Goal: Transaction & Acquisition: Purchase product/service

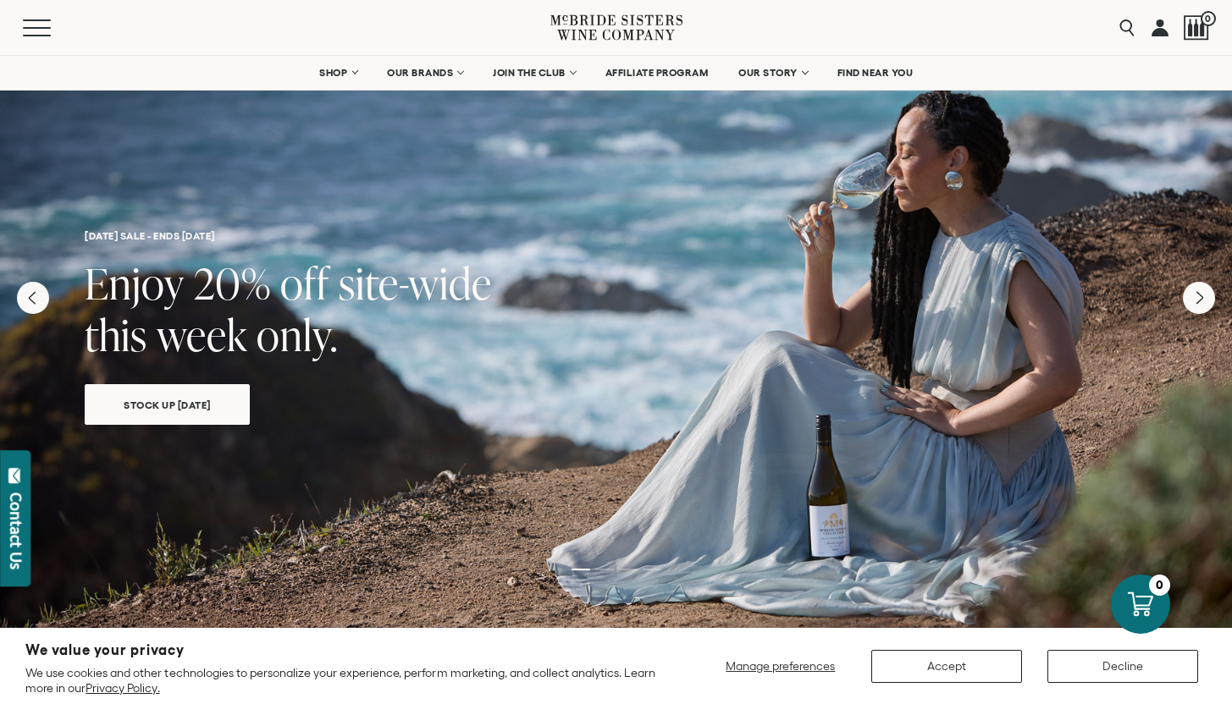
scroll to position [288, 0]
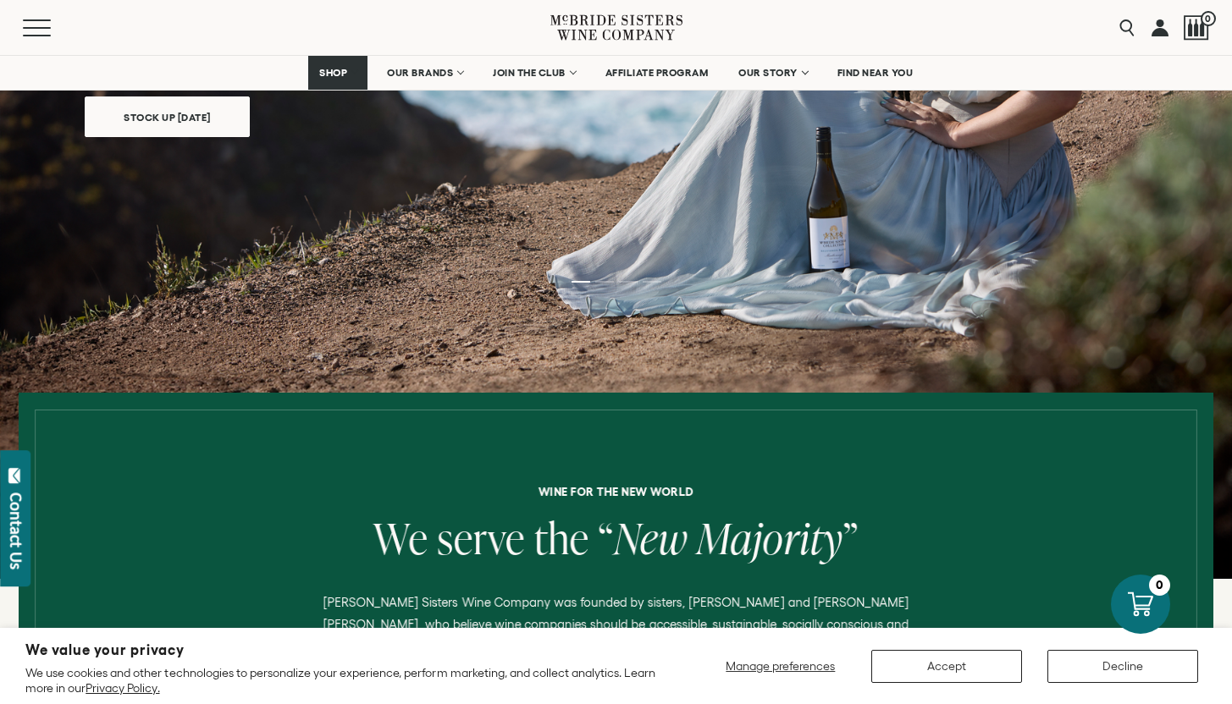
click at [243, 134] on div "Stock Up Today" at bounding box center [167, 110] width 165 height 53
click at [178, 113] on span "Stock Up Today" at bounding box center [167, 117] width 146 height 19
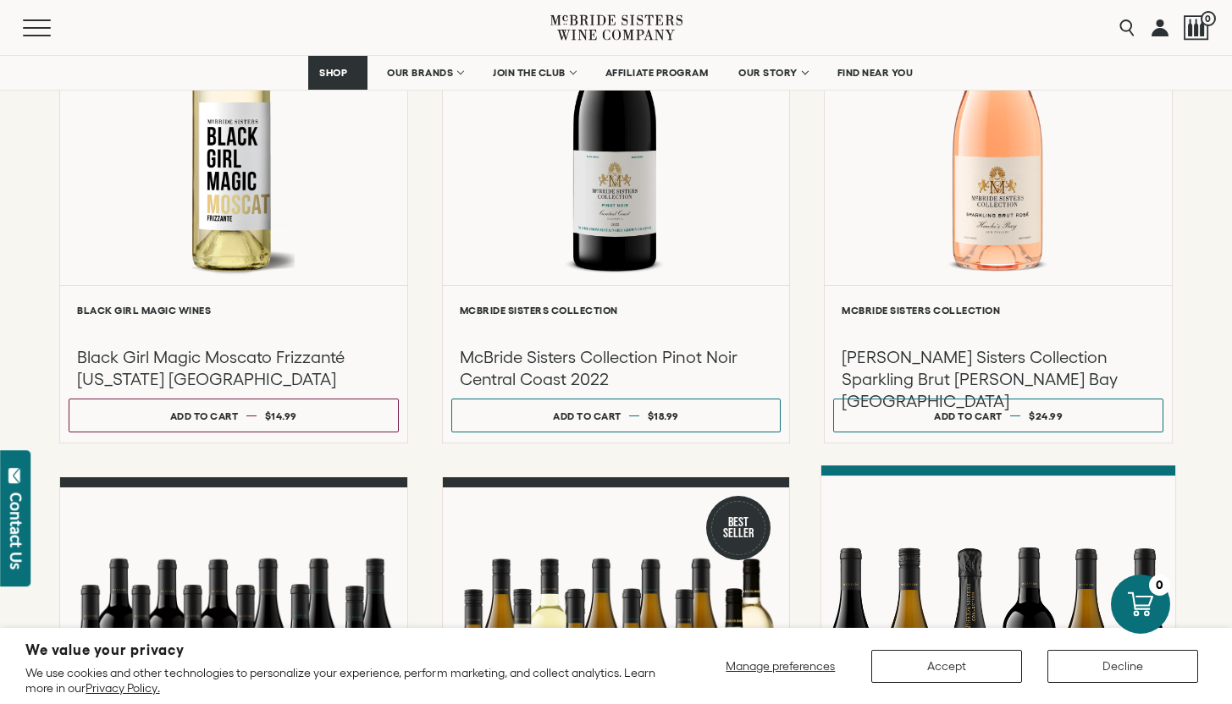
scroll to position [897, 0]
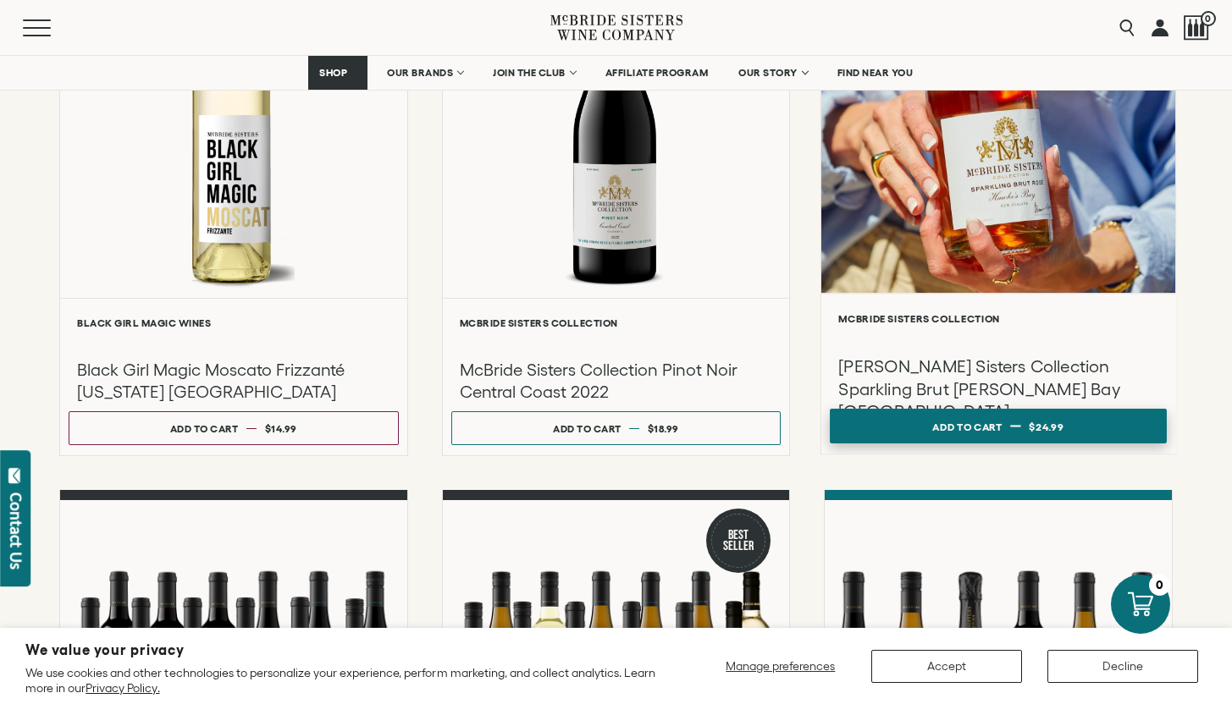
click at [1006, 434] on button "Add to cart Regular price $24.99 Regular price Sale price $24.99 Unit price / p…" at bounding box center [998, 426] width 336 height 35
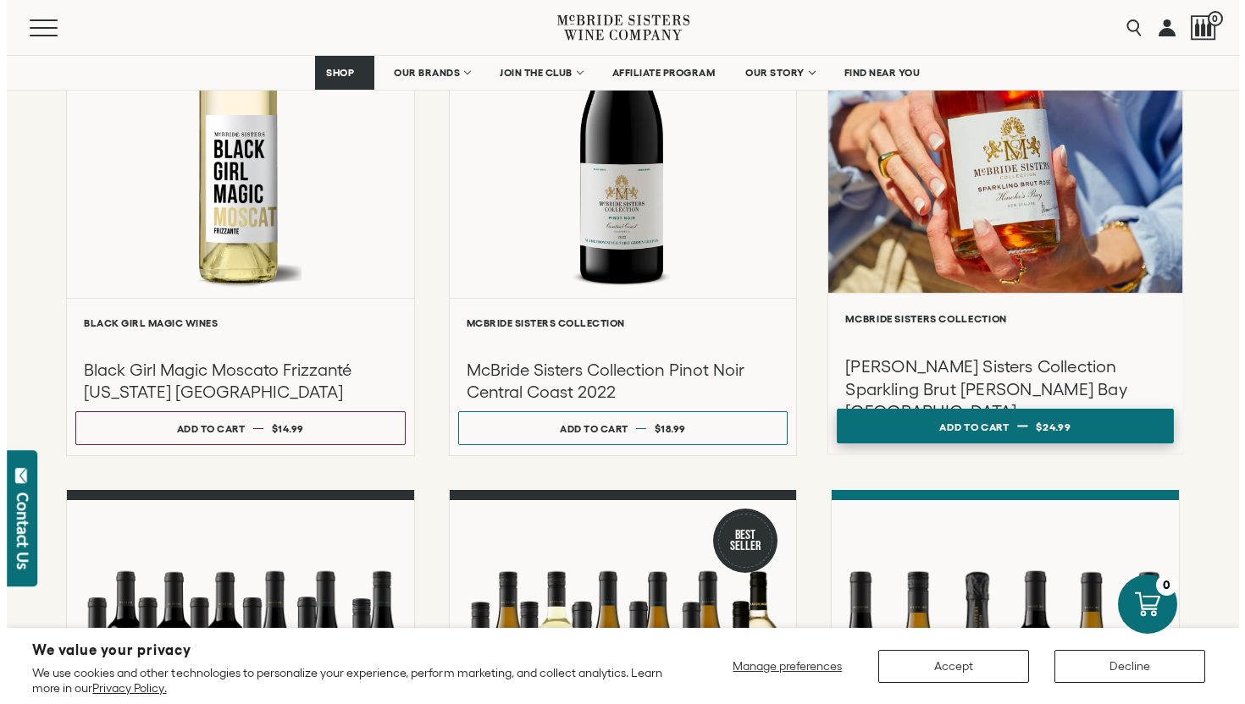
scroll to position [898, 0]
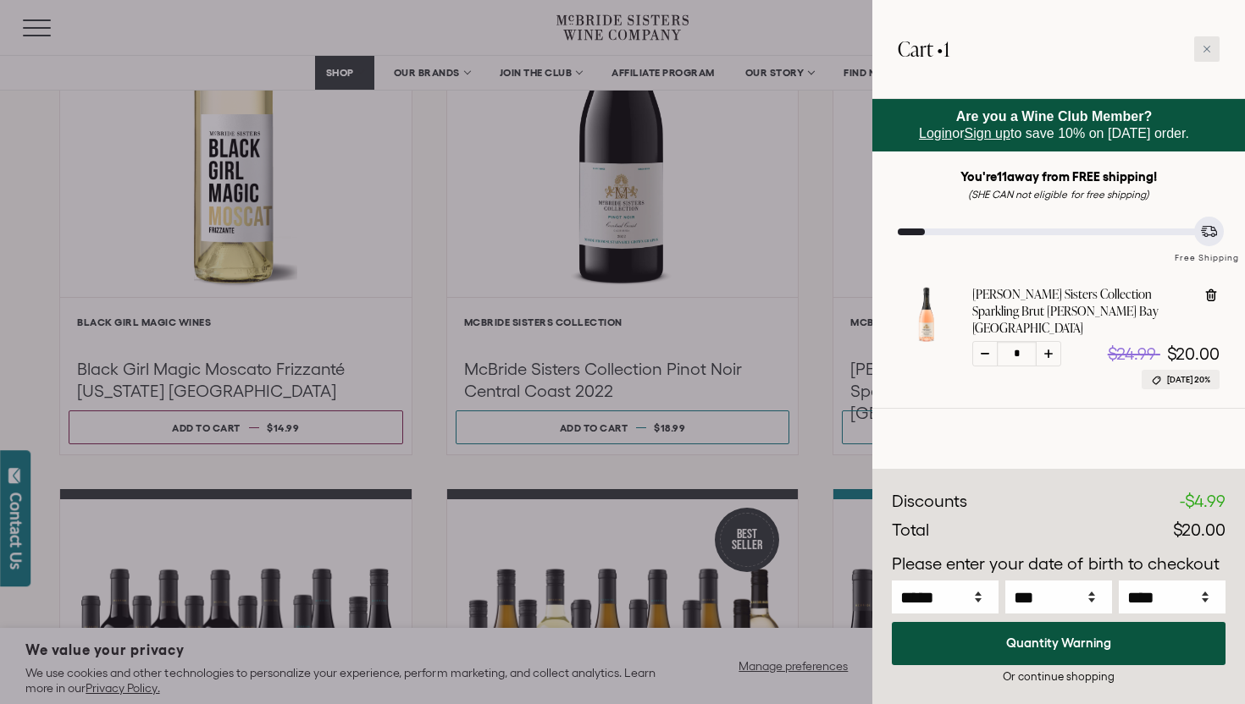
click at [1205, 39] on div at bounding box center [1206, 48] width 25 height 25
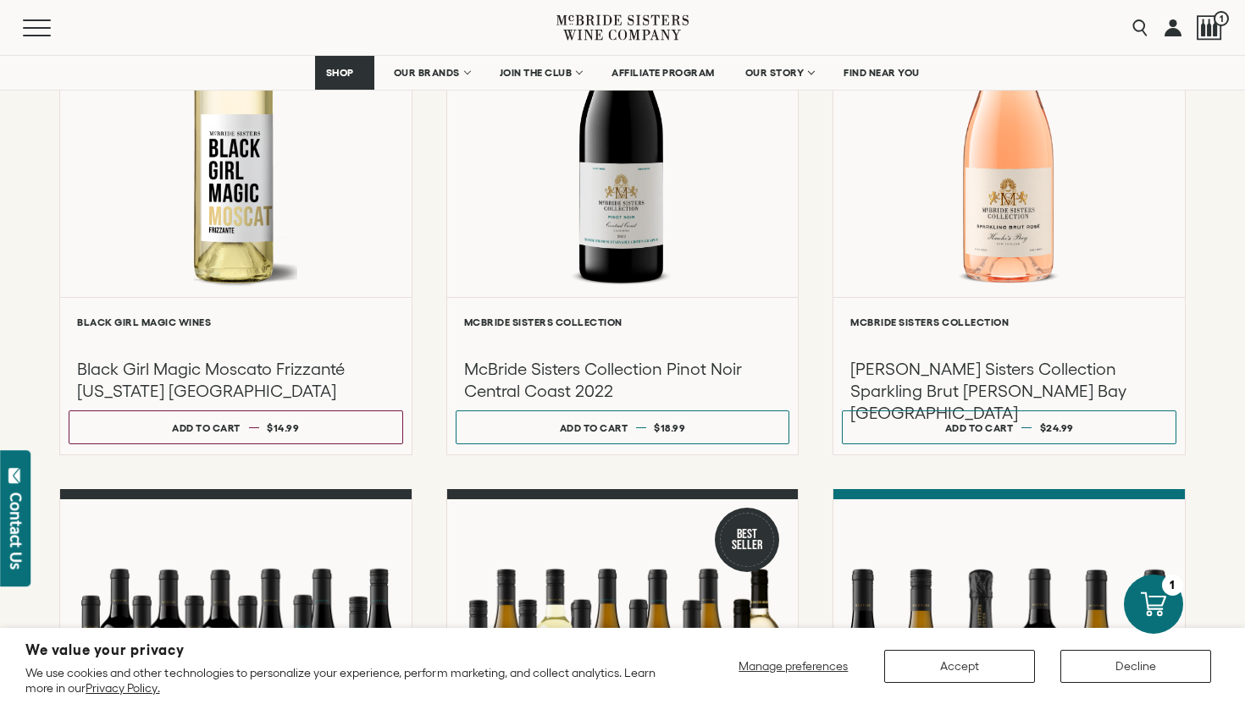
click at [1231, 336] on div "**********" at bounding box center [622, 249] width 1245 height 1700
click at [2, 304] on div "**********" at bounding box center [622, 249] width 1245 height 1700
click at [1207, 41] on div "1" at bounding box center [1208, 27] width 25 height 55
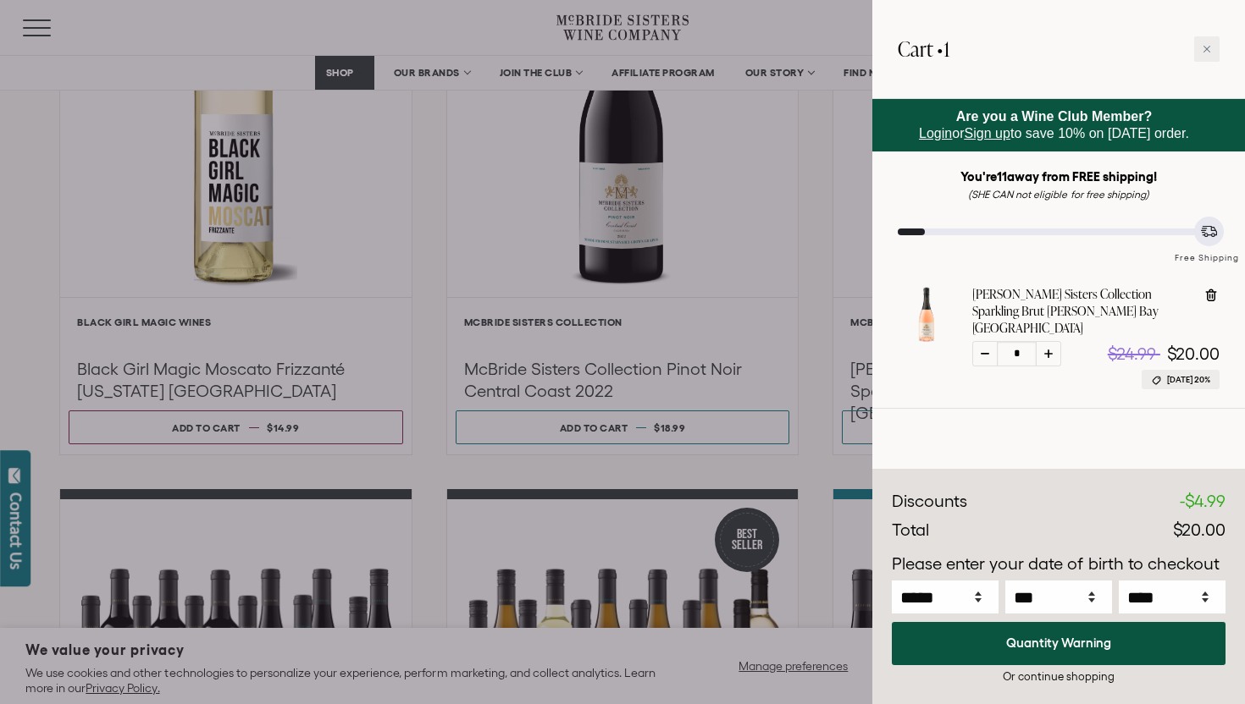
click at [142, 186] on div at bounding box center [622, 352] width 1245 height 704
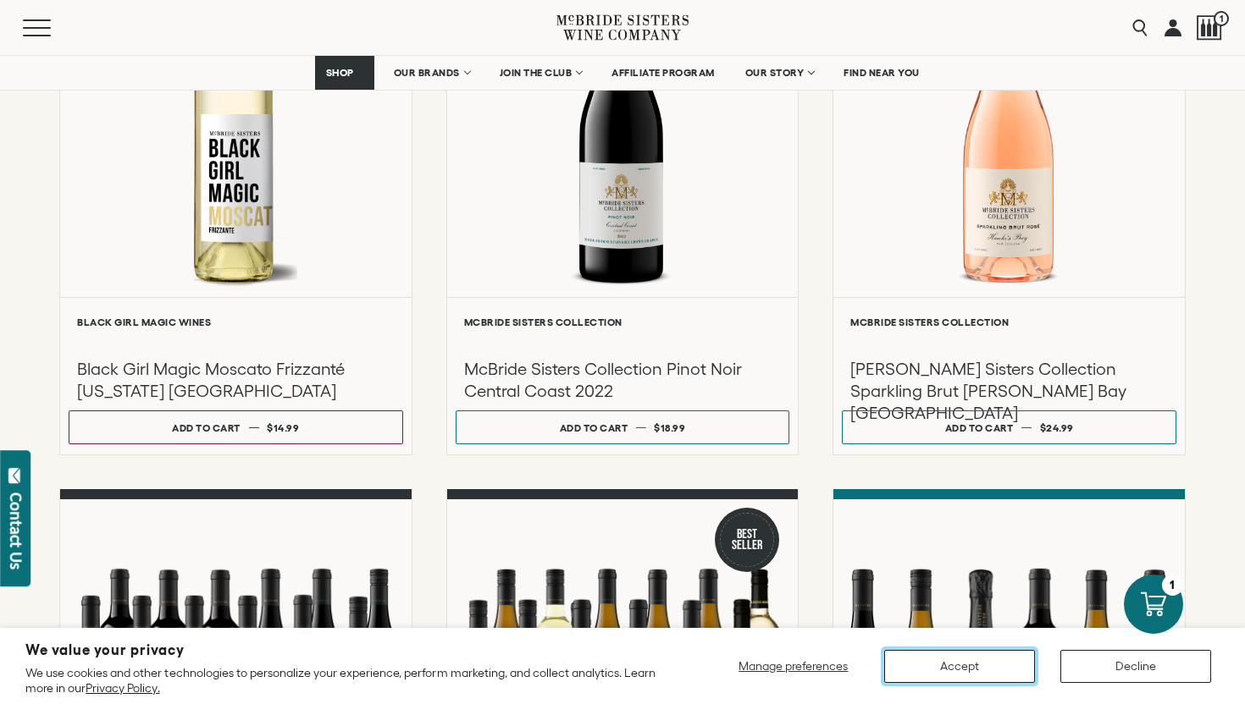
click at [1007, 660] on button "Accept" at bounding box center [959, 666] width 151 height 33
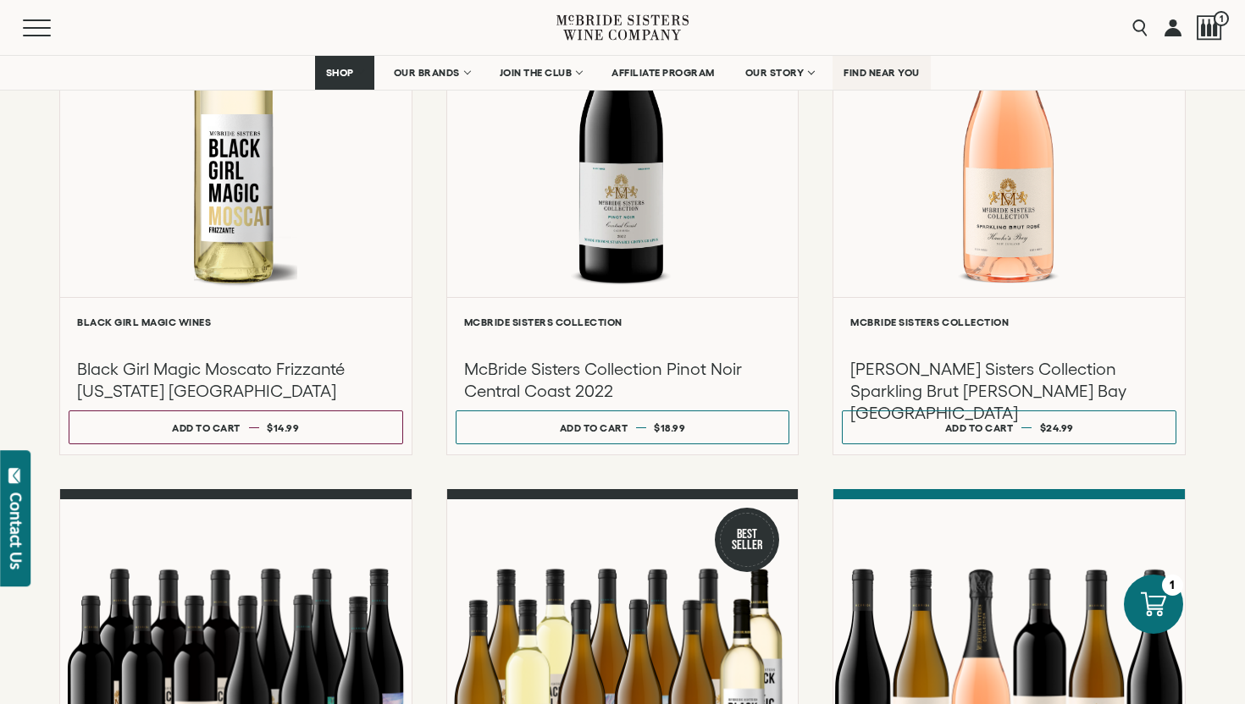
click at [906, 67] on span "FIND NEAR YOU" at bounding box center [881, 73] width 76 height 12
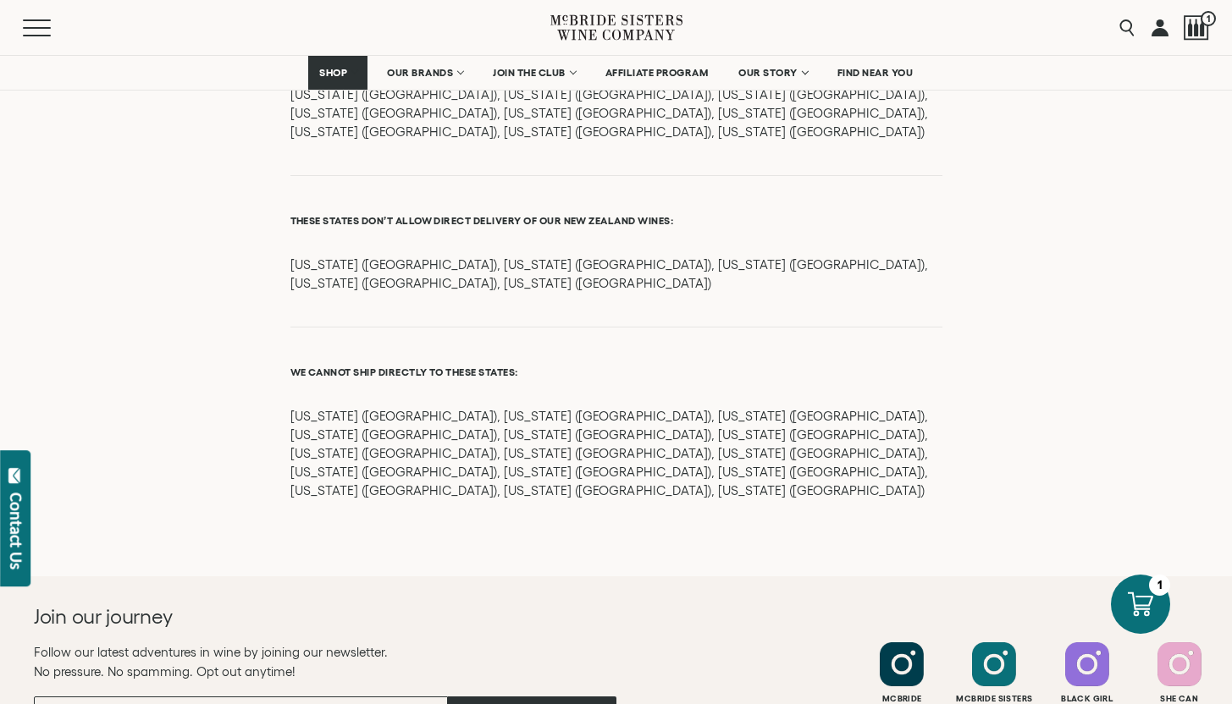
scroll to position [2110, 0]
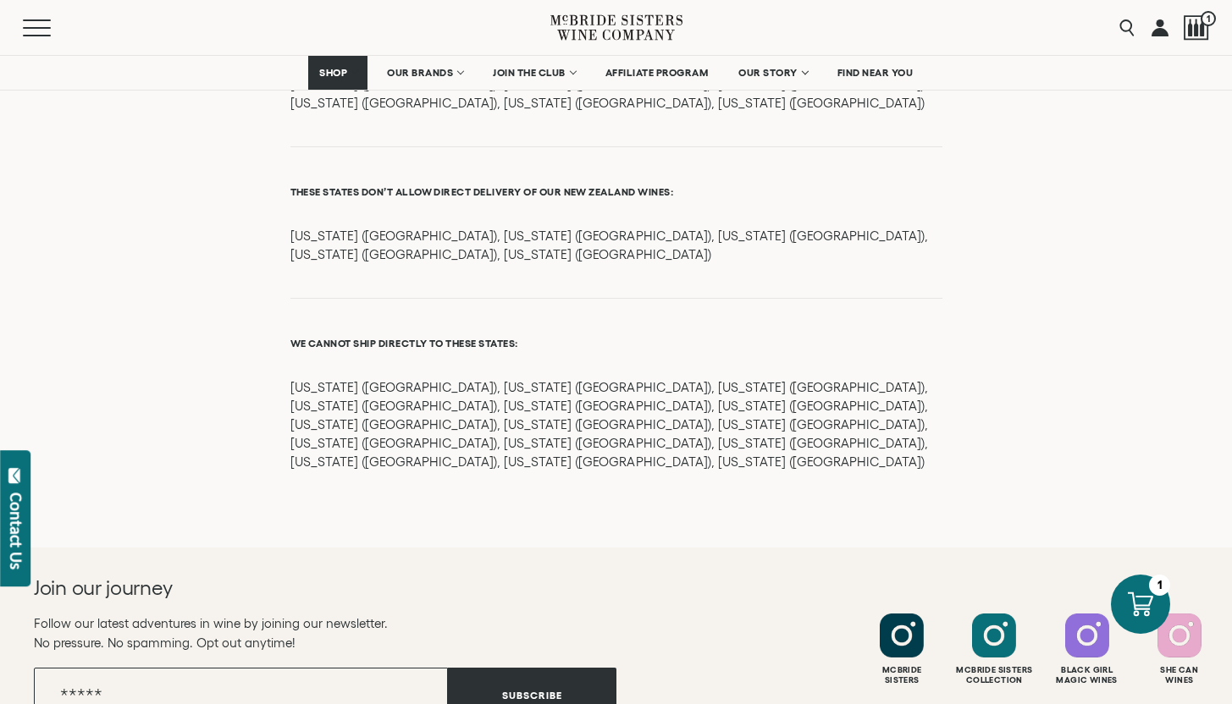
click at [1196, 36] on div at bounding box center [1196, 27] width 25 height 25
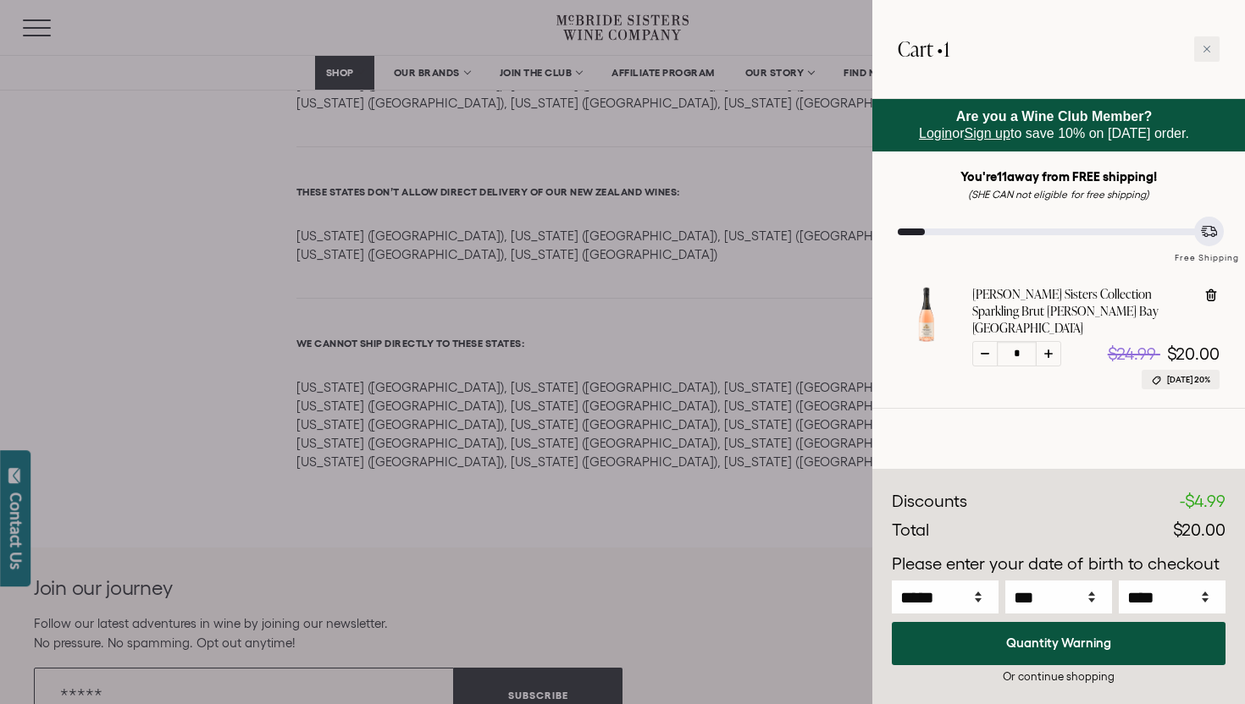
click at [699, 72] on div at bounding box center [622, 352] width 1245 height 704
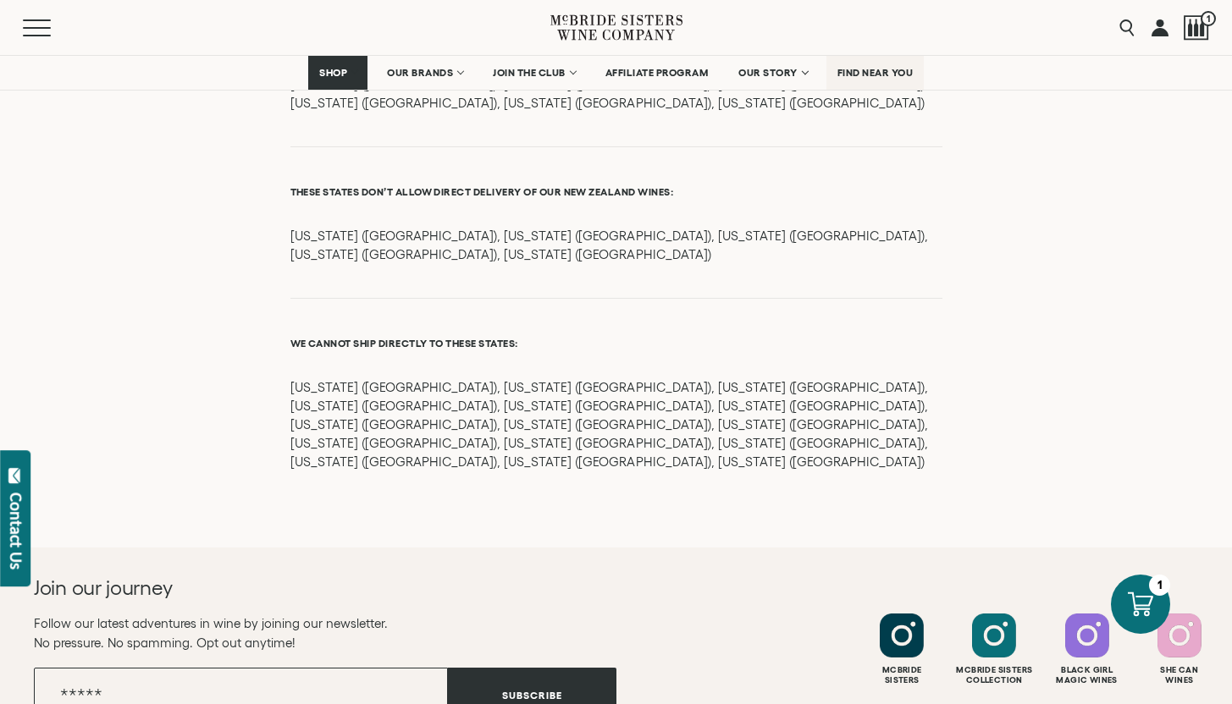
click at [889, 77] on span "FIND NEAR YOU" at bounding box center [875, 73] width 76 height 12
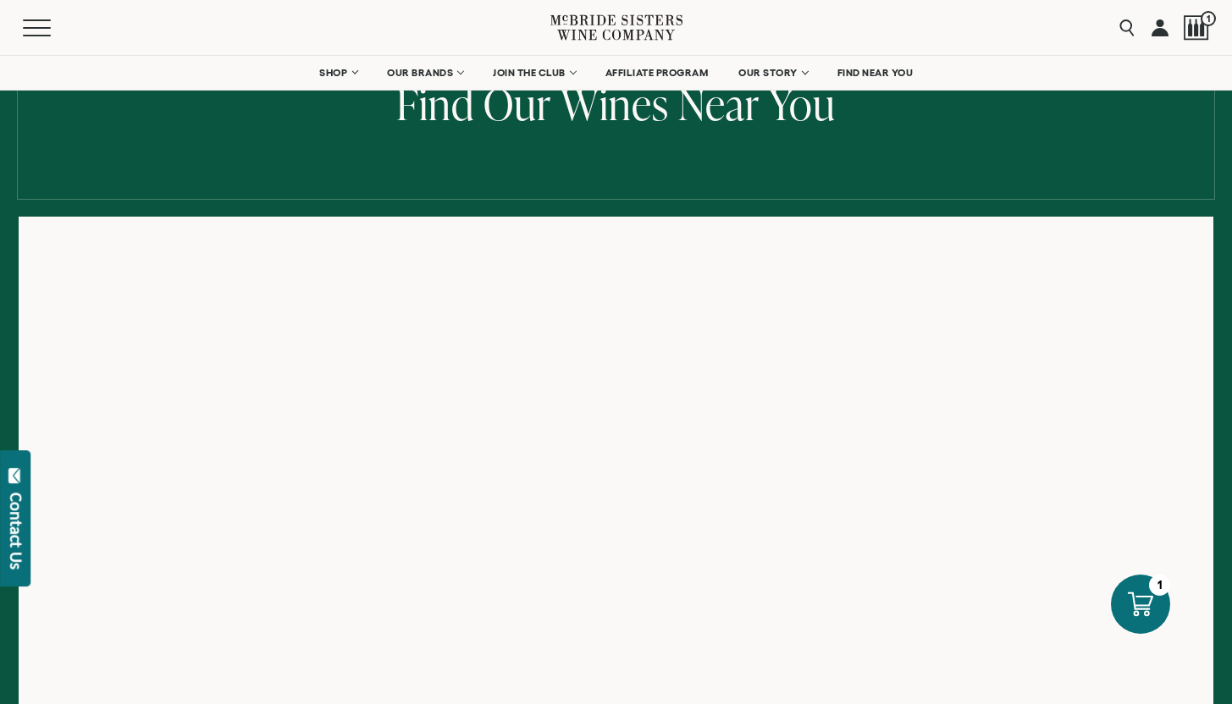
scroll to position [253, 0]
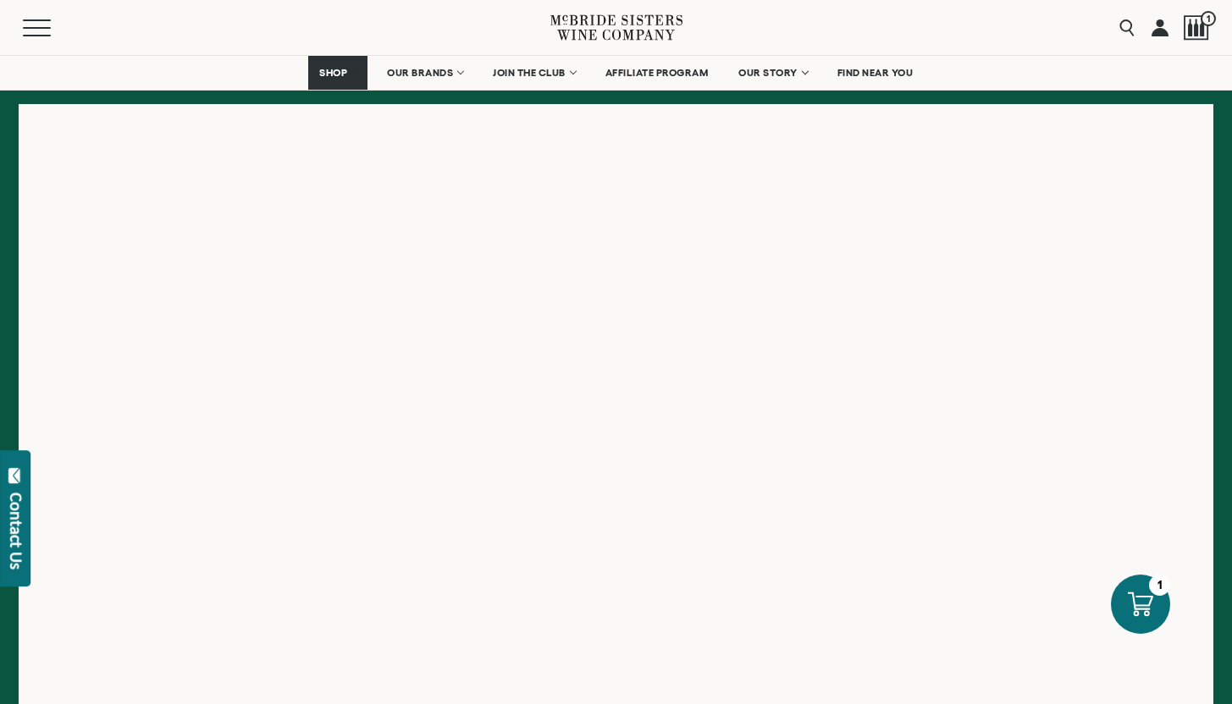
scroll to position [281, 0]
